Goal: Task Accomplishment & Management: Manage account settings

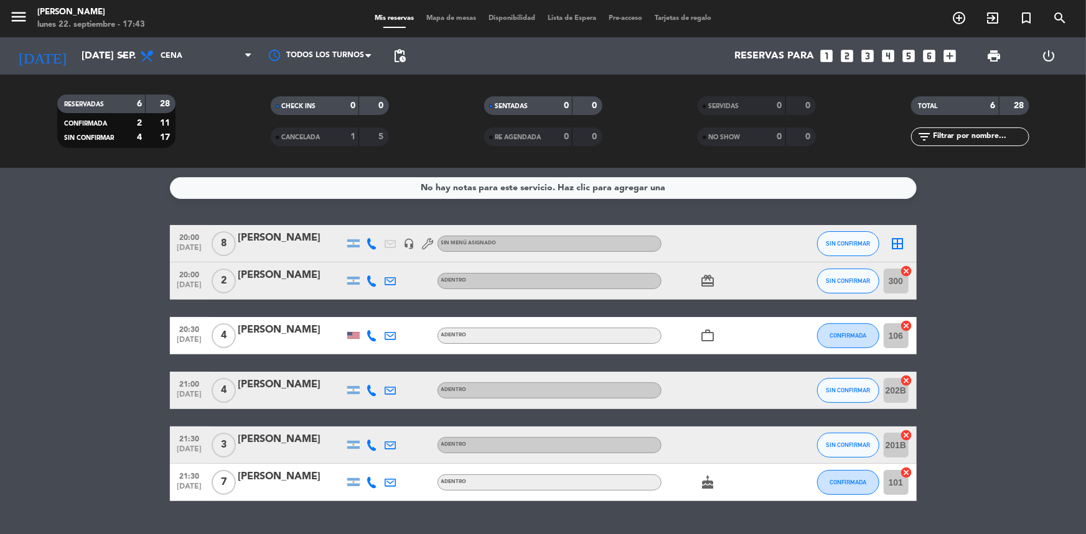
click at [349, 243] on div at bounding box center [353, 244] width 12 height 8
click at [373, 246] on icon at bounding box center [371, 243] width 11 height 11
click at [375, 222] on span "content_paste" at bounding box center [379, 222] width 9 height 9
click at [122, 56] on icon "arrow_drop_down" at bounding box center [123, 56] width 15 height 15
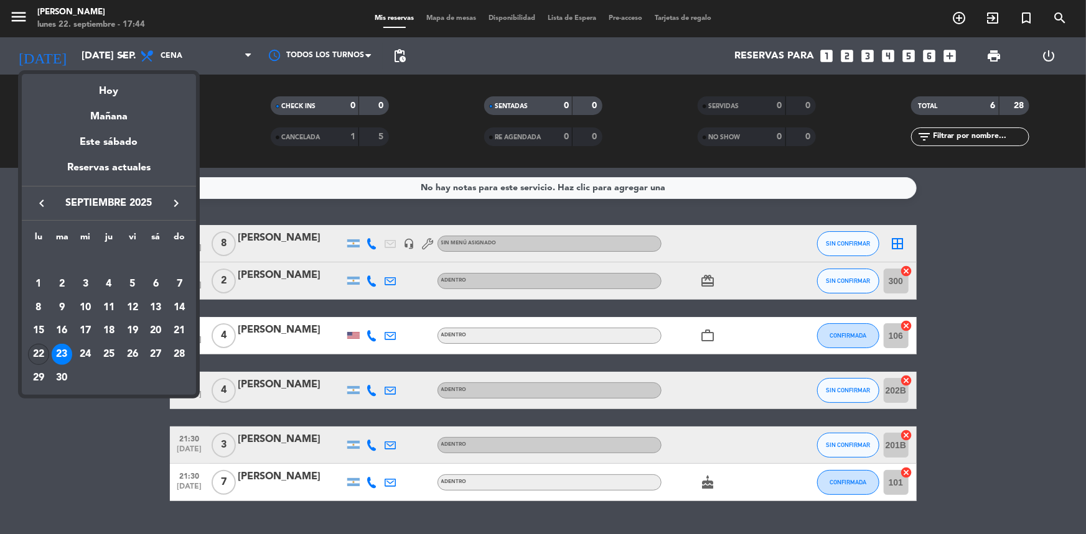
click at [37, 360] on div "22" at bounding box center [38, 354] width 21 height 21
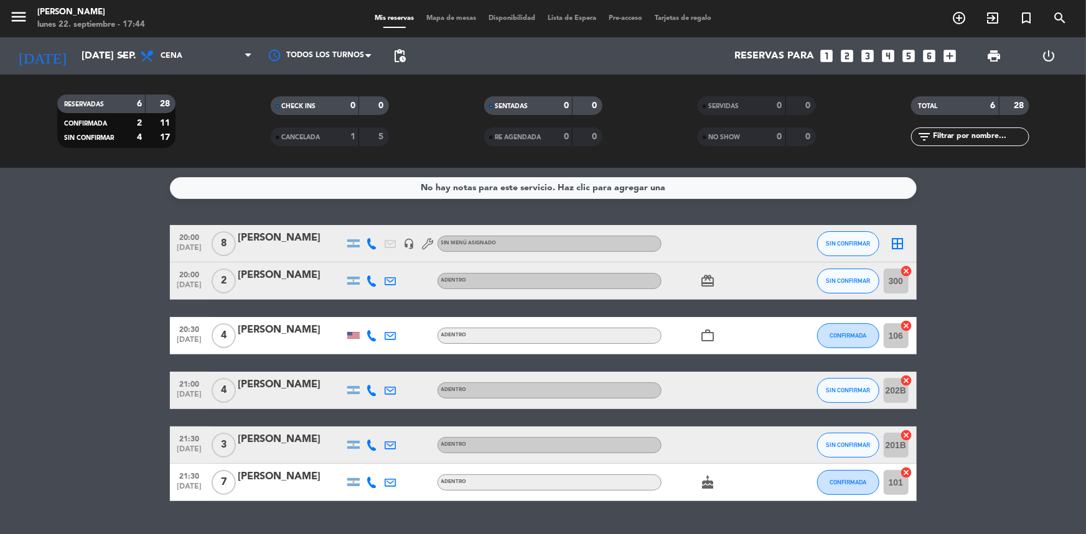
type input "lun. [DATE]"
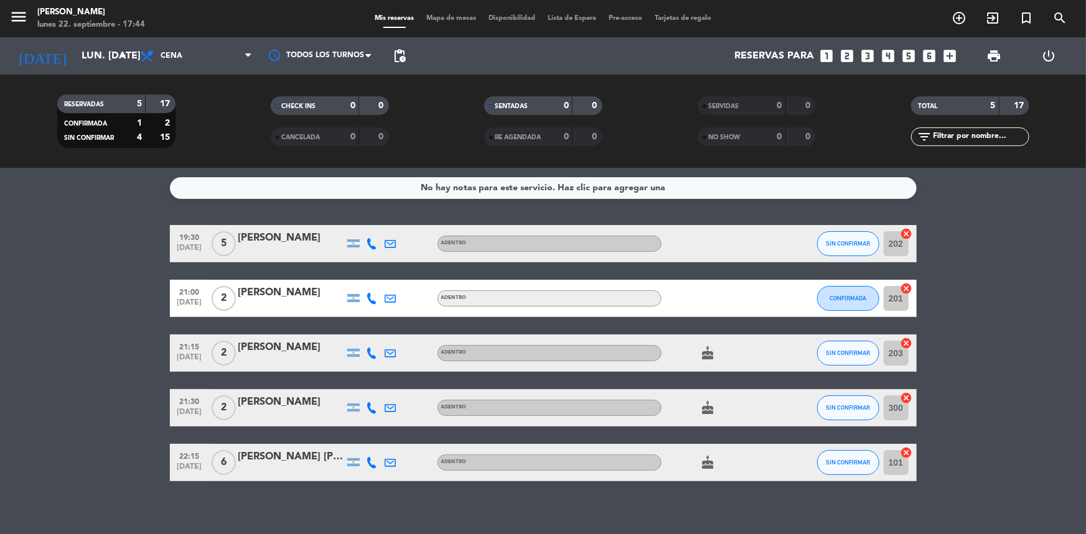
click at [370, 242] on icon at bounding box center [371, 243] width 11 height 11
click at [361, 221] on span "Copiar" at bounding box center [360, 223] width 26 height 13
click at [860, 248] on button "SIN CONFIRMAR" at bounding box center [848, 243] width 62 height 25
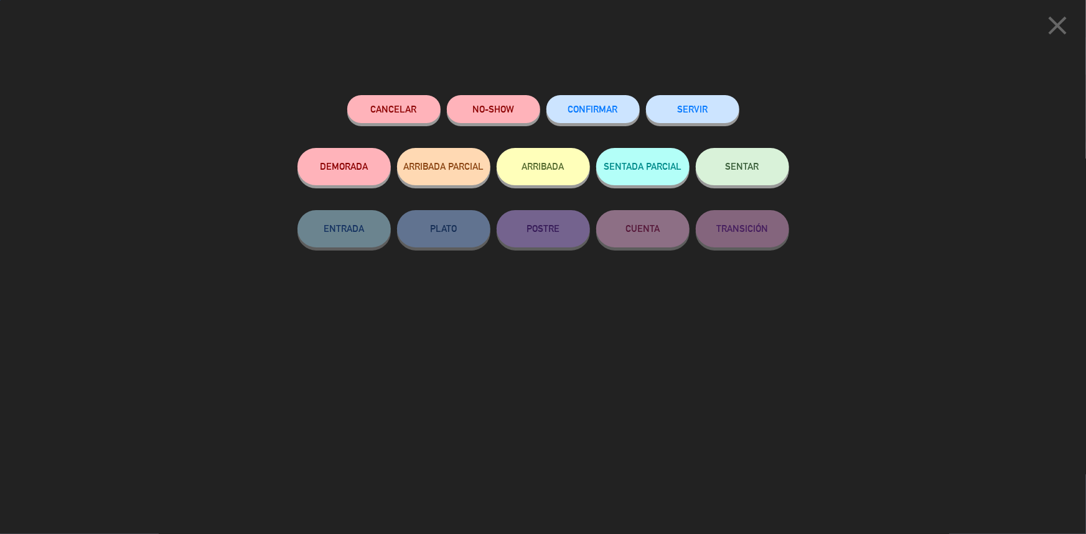
click at [590, 106] on span "CONFIRMAR" at bounding box center [593, 109] width 50 height 11
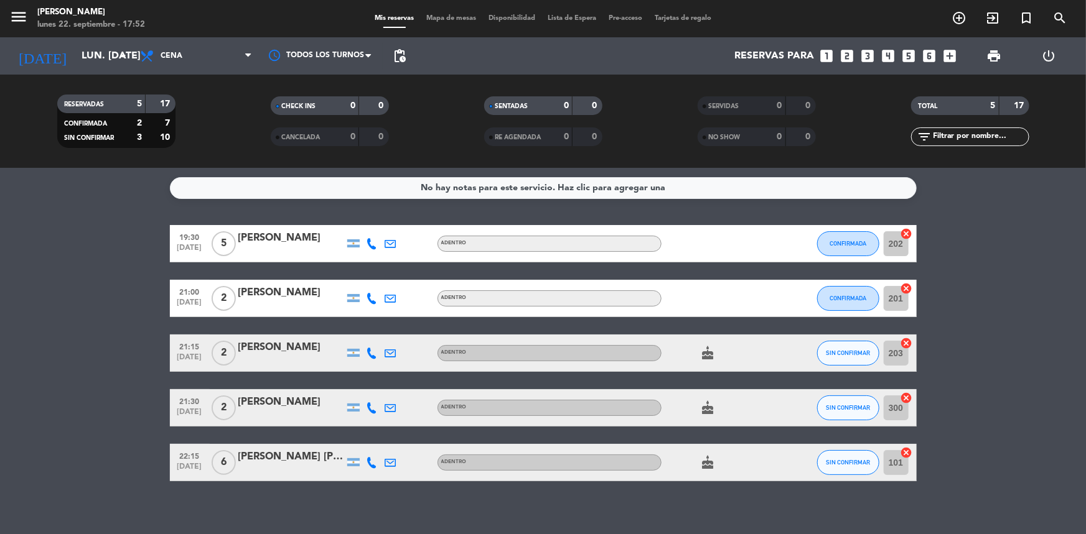
drag, startPoint x: 368, startPoint y: 302, endPoint x: 373, endPoint y: 296, distance: 8.0
click at [373, 296] on icon at bounding box center [371, 298] width 11 height 11
click at [370, 273] on button "Copiar content_paste" at bounding box center [369, 277] width 38 height 13
click at [371, 354] on icon at bounding box center [371, 353] width 11 height 11
click at [358, 330] on span "Copiar" at bounding box center [363, 332] width 26 height 13
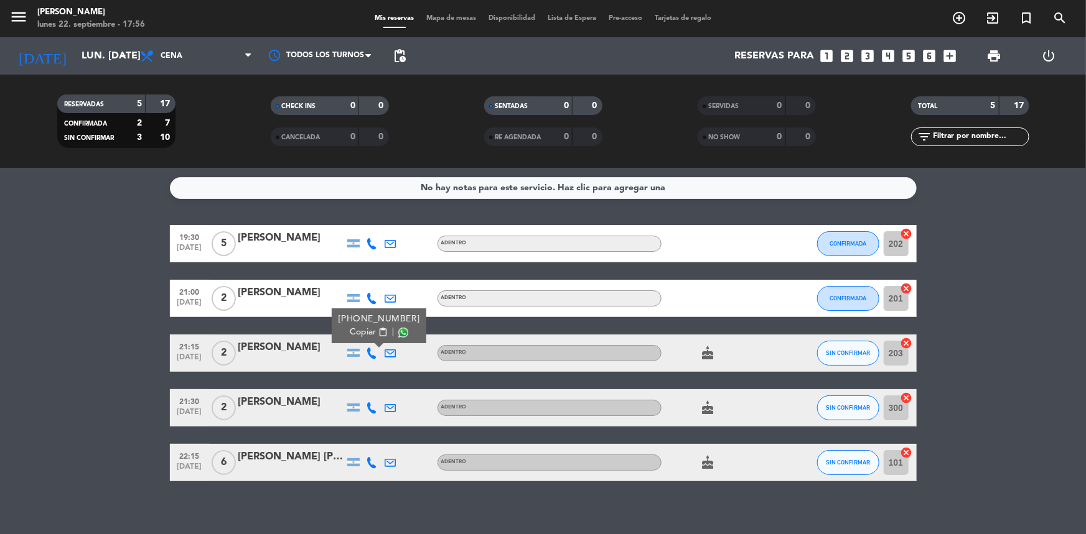
click at [371, 404] on icon at bounding box center [371, 408] width 11 height 11
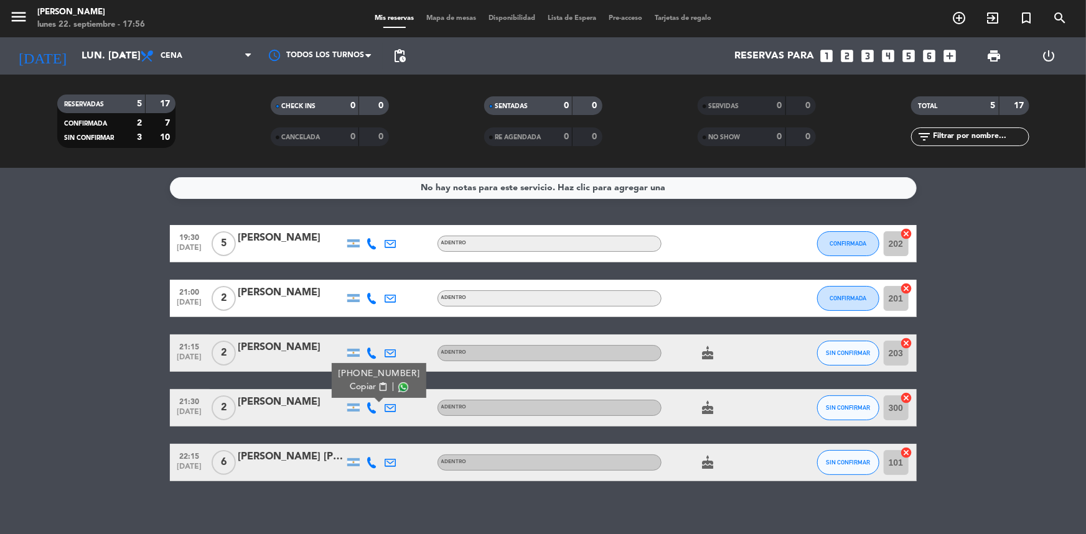
click at [368, 387] on span "Copiar" at bounding box center [363, 387] width 26 height 13
click at [368, 462] on icon at bounding box center [371, 462] width 11 height 11
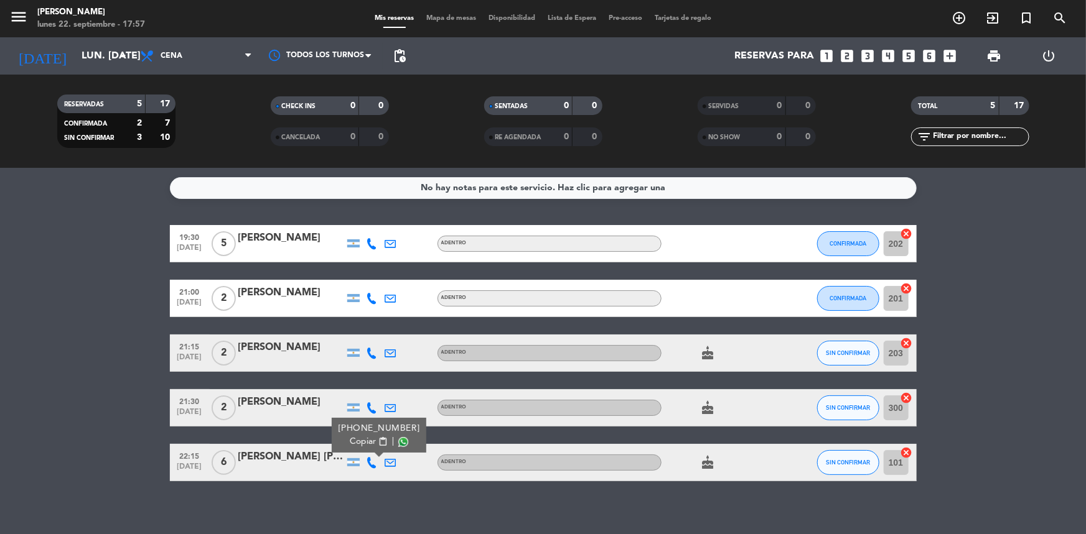
click at [378, 442] on span "content_paste" at bounding box center [382, 441] width 9 height 9
click at [849, 360] on button "SIN CONFIRMAR" at bounding box center [848, 353] width 62 height 25
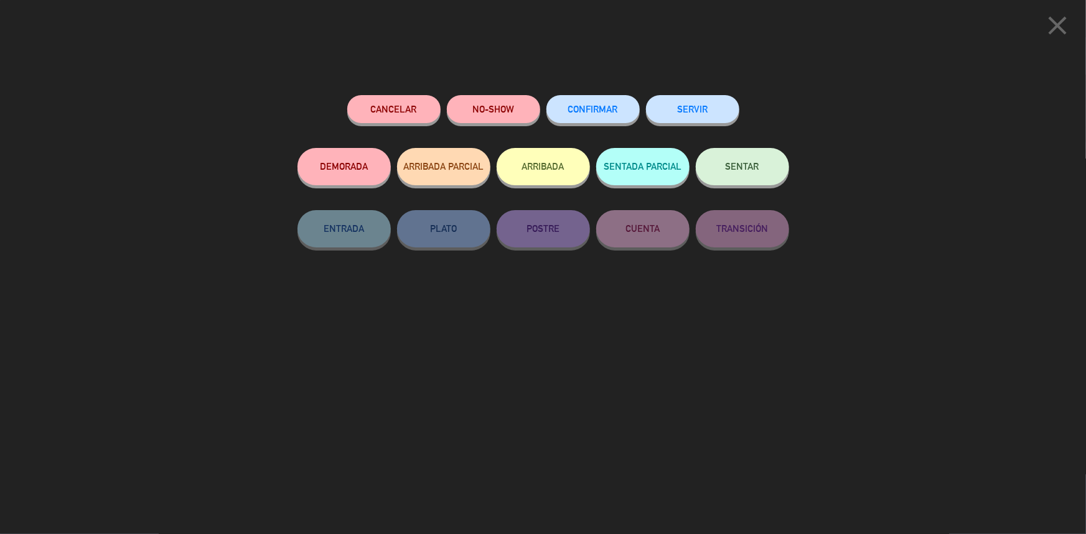
click at [597, 109] on span "CONFIRMAR" at bounding box center [593, 109] width 50 height 11
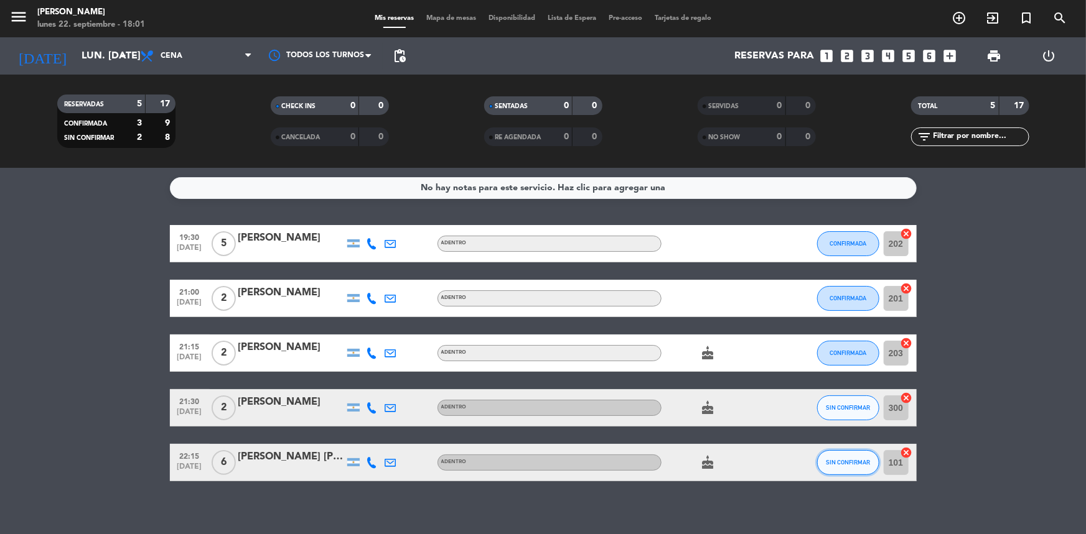
click at [858, 465] on span "SIN CONFIRMAR" at bounding box center [848, 462] width 44 height 7
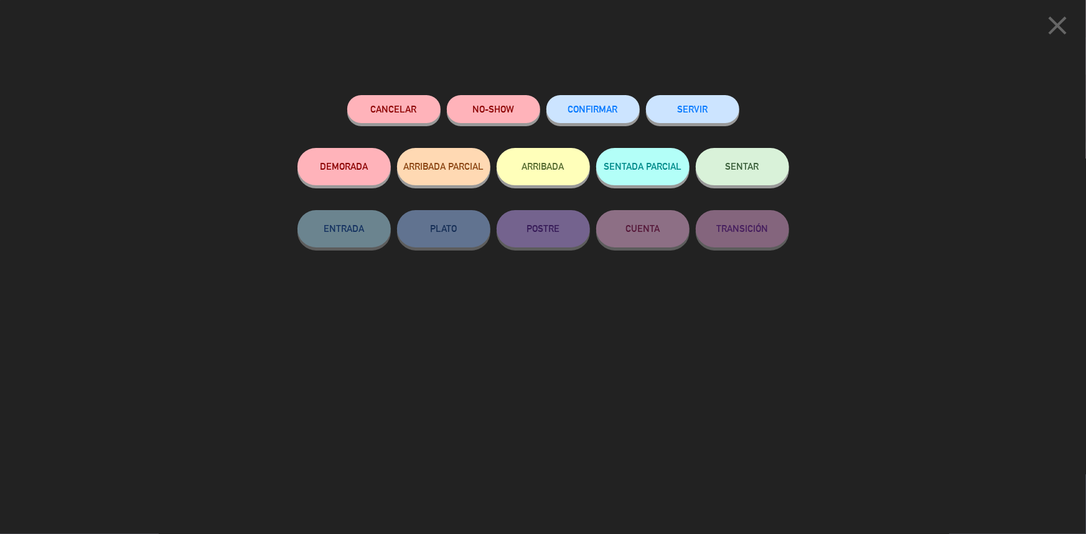
click at [373, 112] on button "Cancelar" at bounding box center [393, 109] width 93 height 28
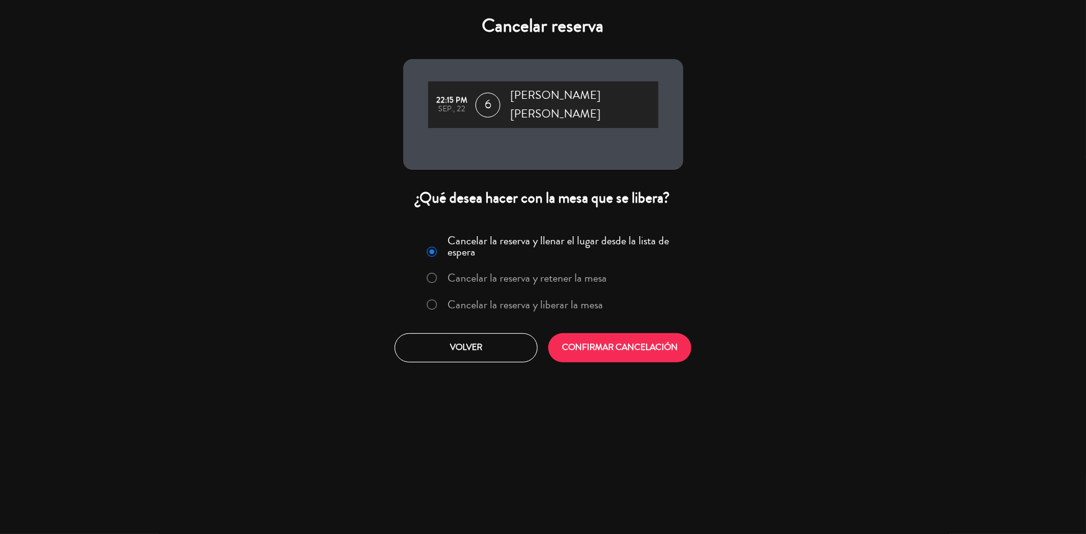
click at [440, 294] on label "Cancelar la reserva y liberar la mesa" at bounding box center [515, 305] width 189 height 22
click at [600, 333] on button "CONFIRMAR CANCELACIÓN" at bounding box center [619, 347] width 143 height 29
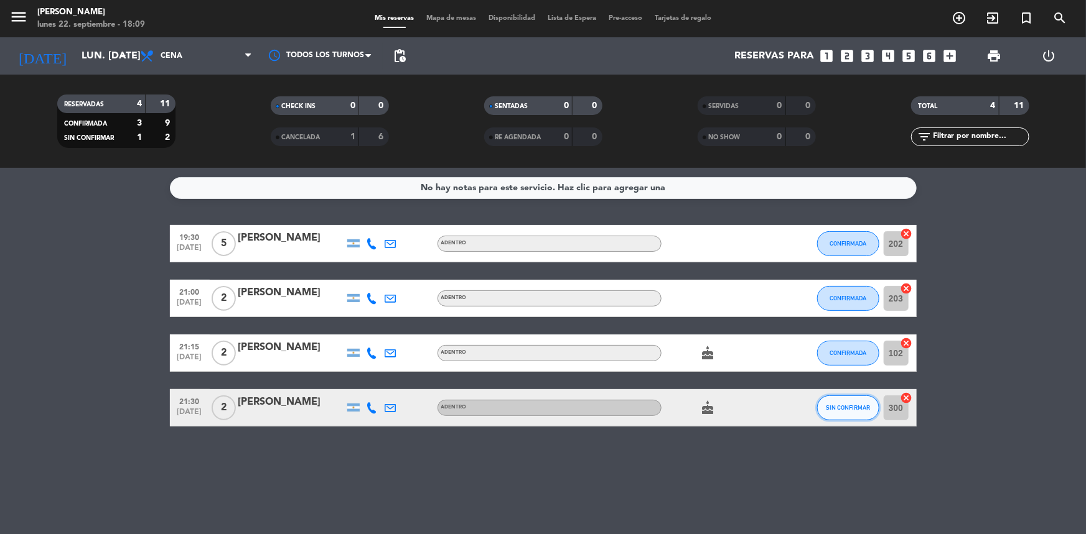
click at [848, 409] on span "SIN CONFIRMAR" at bounding box center [848, 407] width 44 height 7
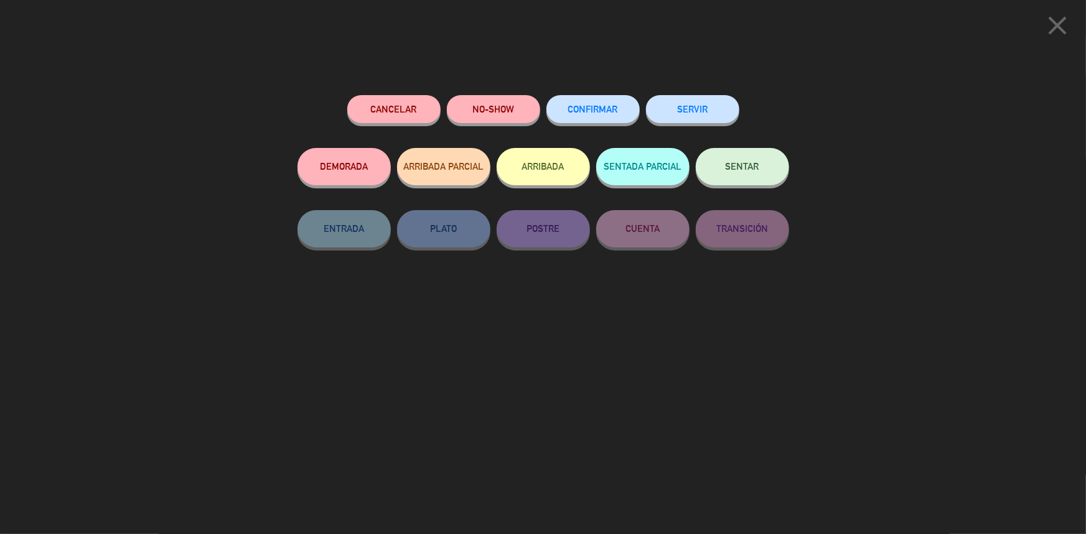
click at [627, 111] on button "CONFIRMAR" at bounding box center [592, 109] width 93 height 28
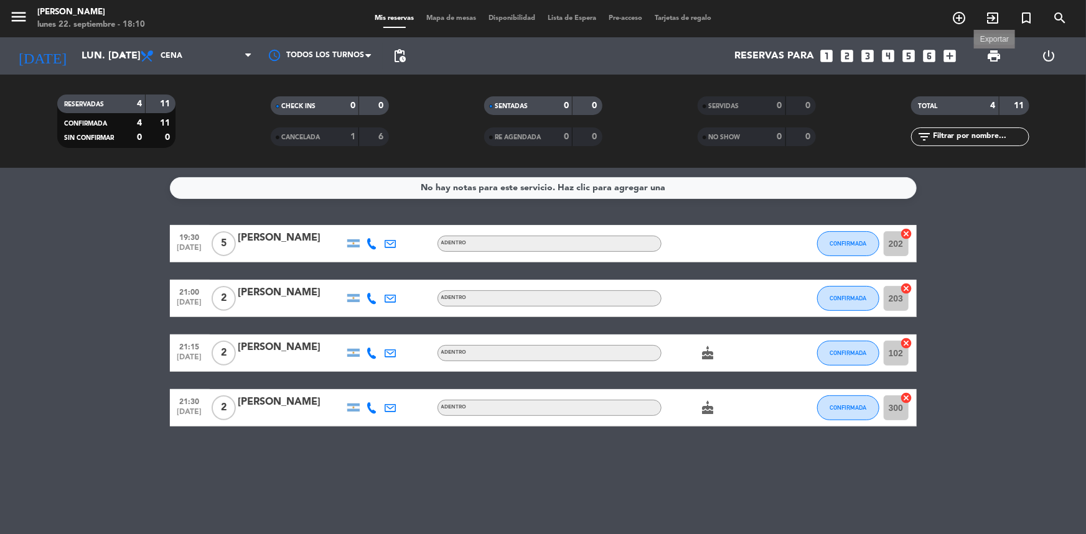
click at [990, 54] on span "print" at bounding box center [993, 56] width 15 height 15
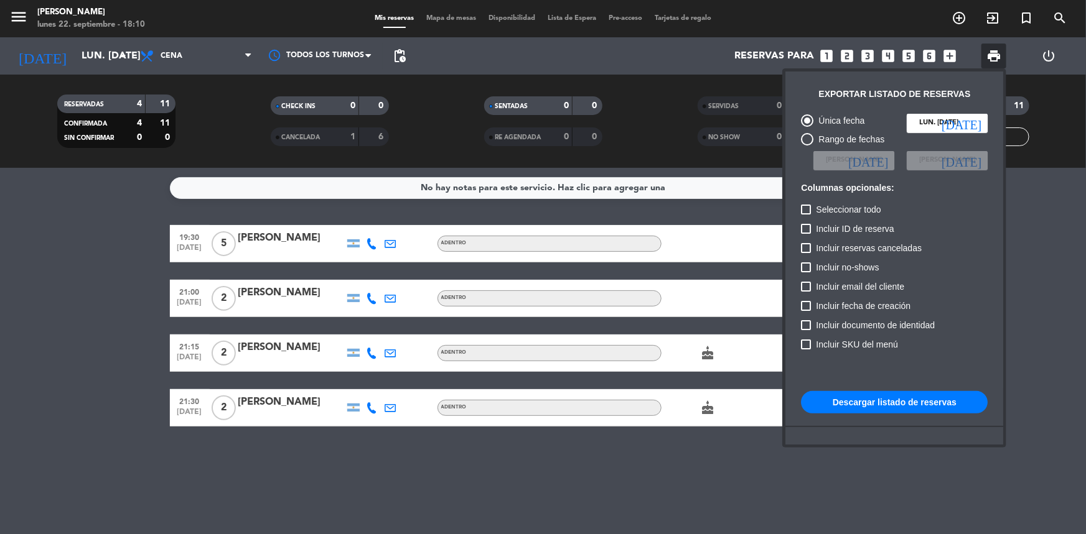
drag, startPoint x: 912, startPoint y: 403, endPoint x: 900, endPoint y: 404, distance: 11.9
click at [909, 404] on button "Descargar listado de reservas" at bounding box center [894, 402] width 187 height 22
click at [628, 470] on div at bounding box center [543, 267] width 1086 height 534
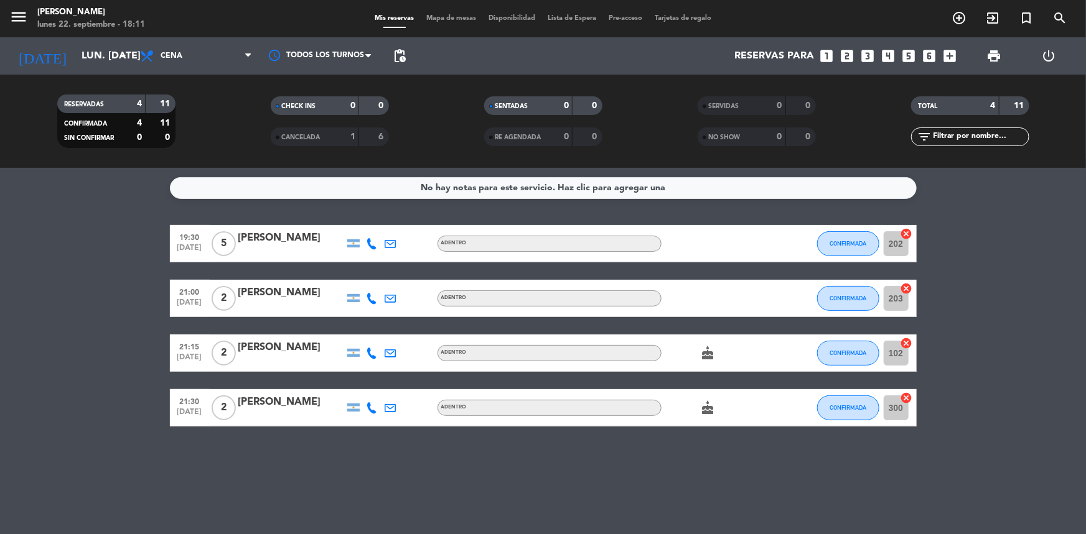
click at [706, 408] on icon "cake" at bounding box center [708, 408] width 15 height 15
click at [709, 354] on icon "cake" at bounding box center [708, 353] width 15 height 15
